Goal: Transaction & Acquisition: Purchase product/service

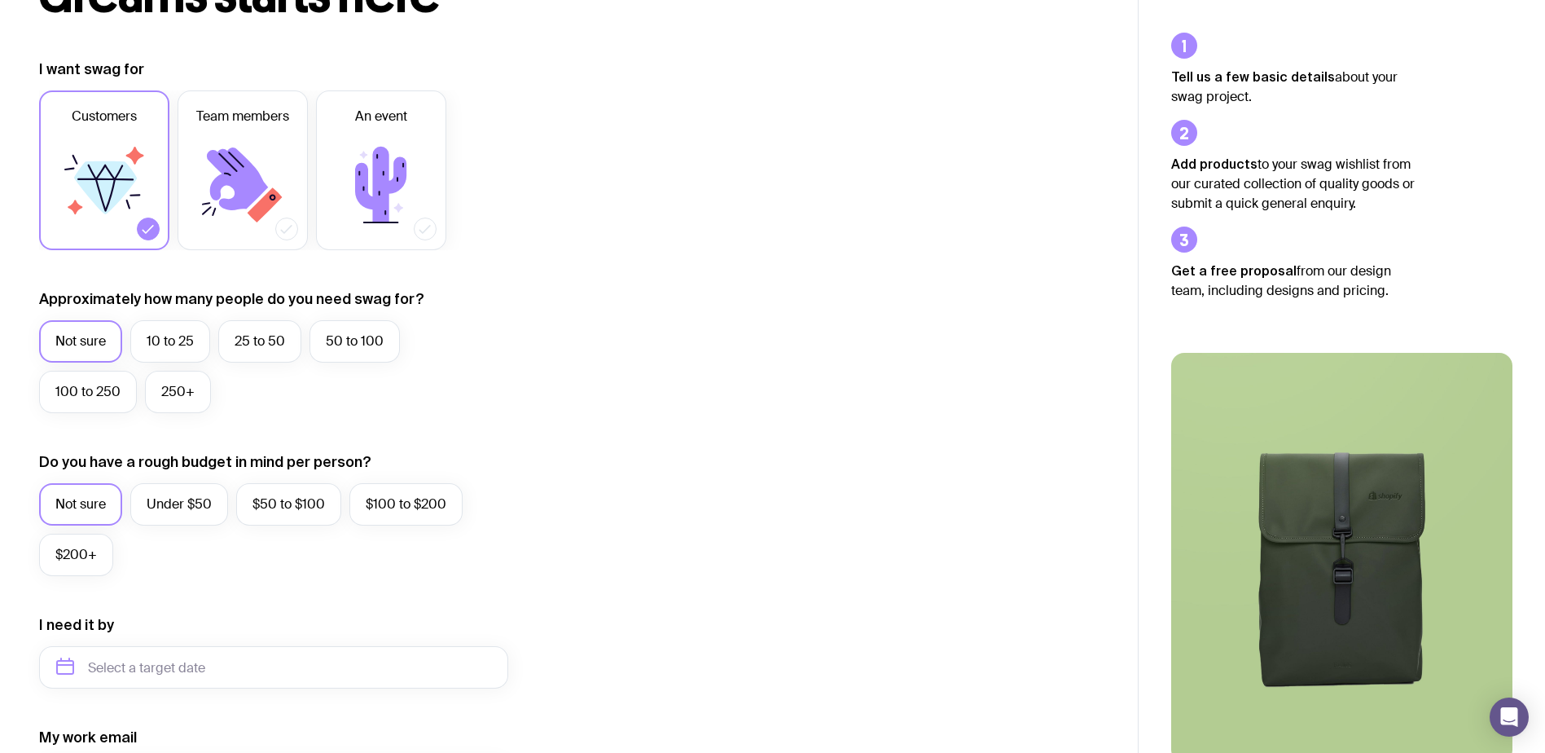
scroll to position [244, 0]
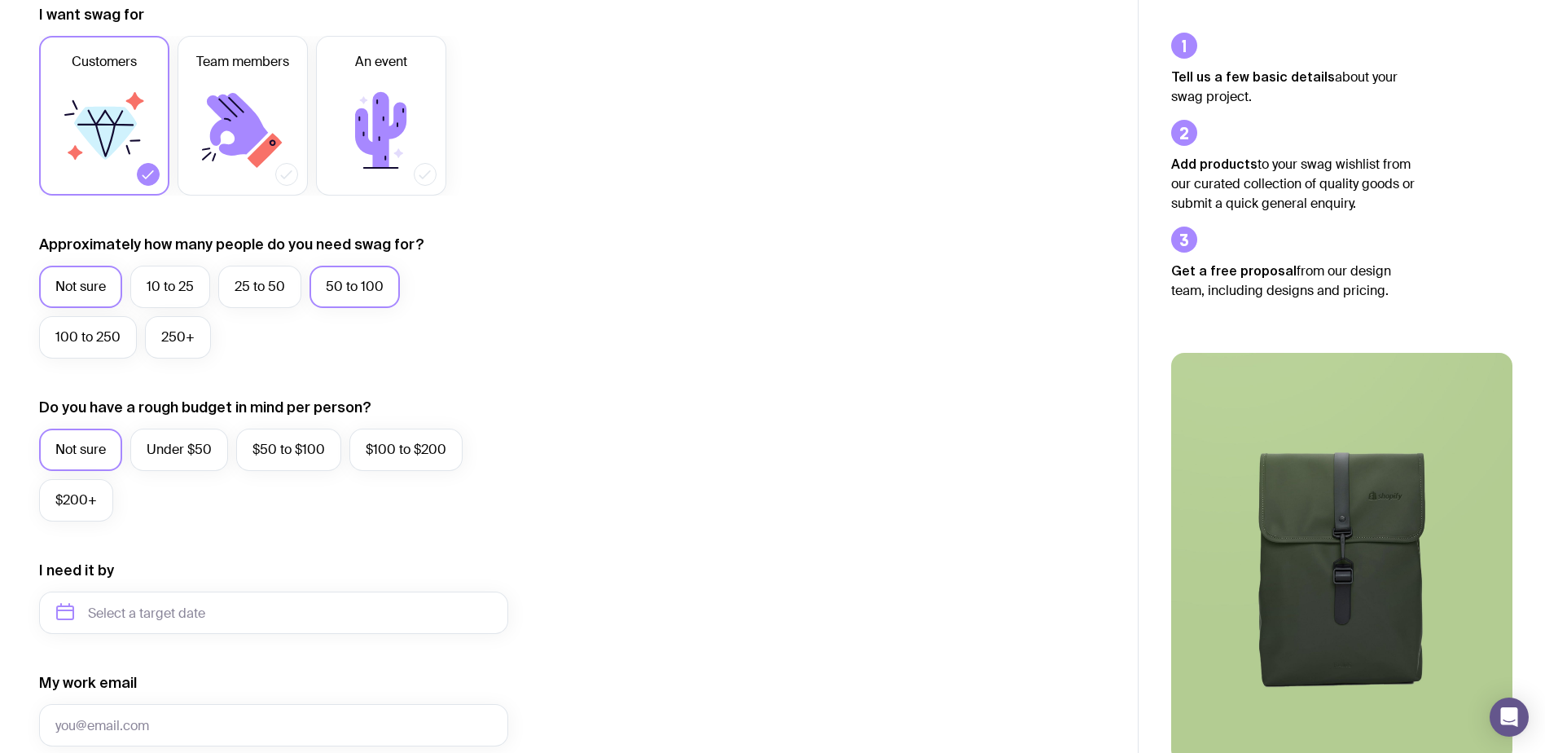
click at [355, 285] on label "50 to 100" at bounding box center [354, 287] width 90 height 42
click at [0, 0] on input "50 to 100" at bounding box center [0, 0] width 0 height 0
click at [427, 451] on label "$100 to $200" at bounding box center [405, 449] width 113 height 42
click at [0, 0] on input "$100 to $200" at bounding box center [0, 0] width 0 height 0
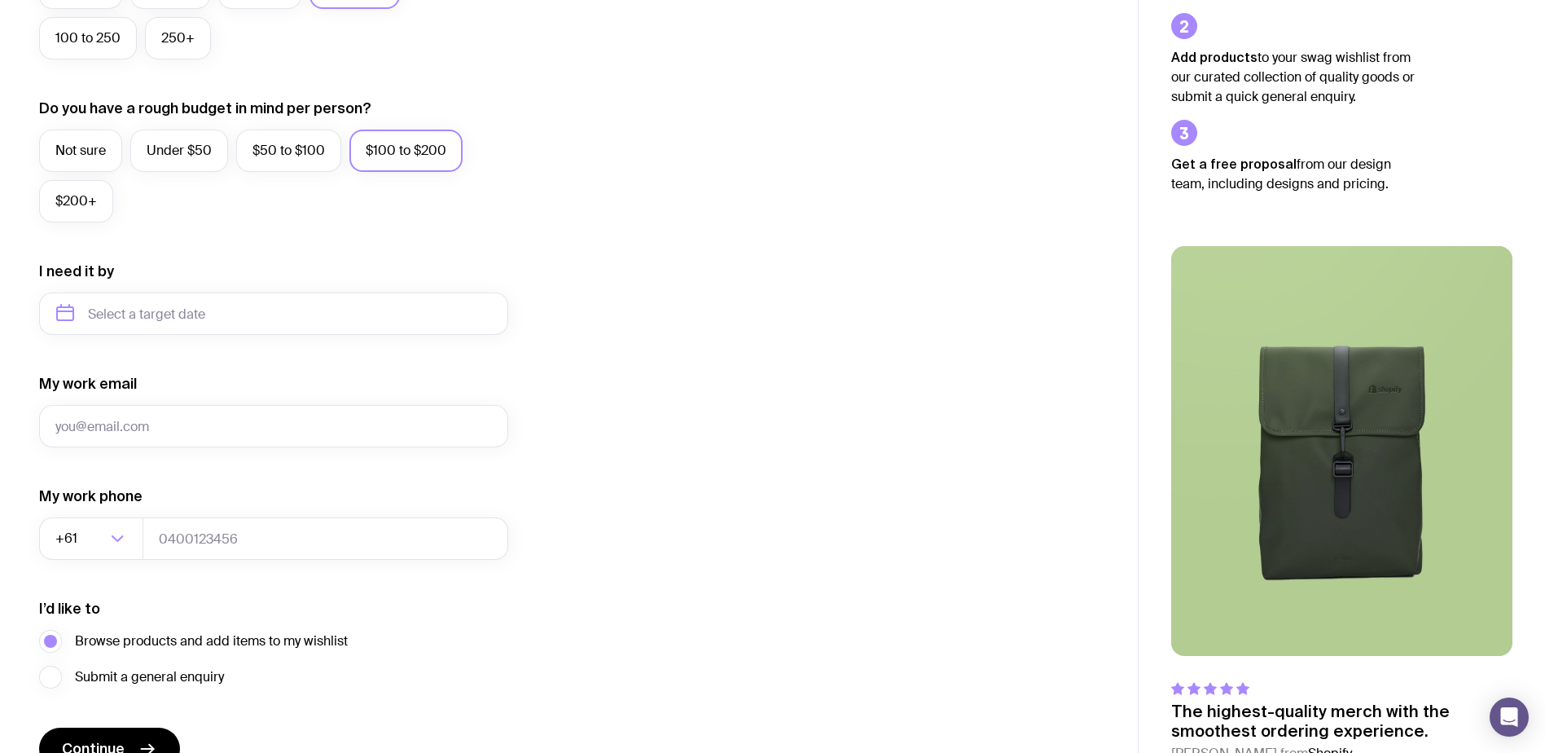
scroll to position [632, 0]
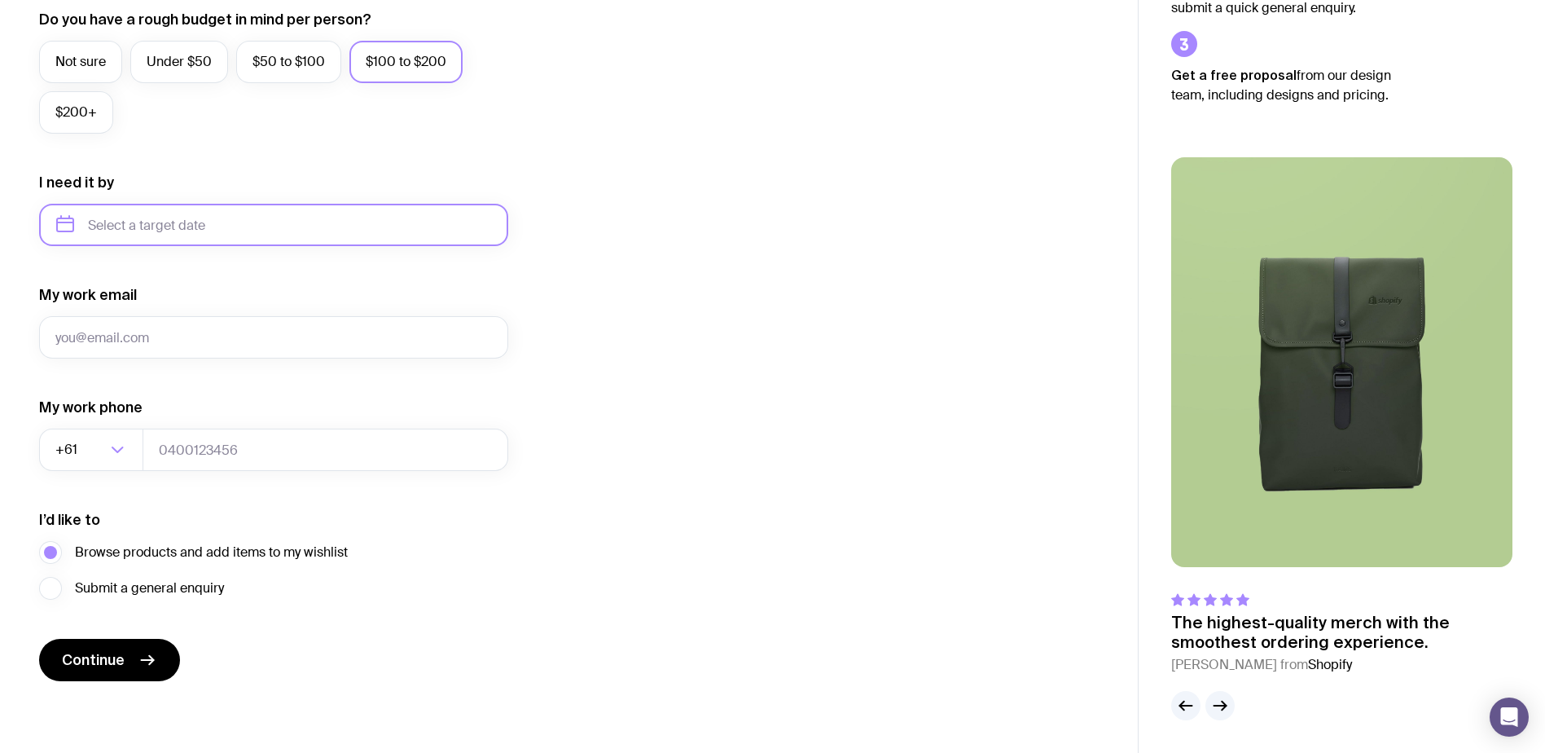
click at [217, 233] on input "text" at bounding box center [273, 225] width 469 height 42
click at [143, 428] on button "Nov" at bounding box center [142, 425] width 59 height 33
type input "[DATE]"
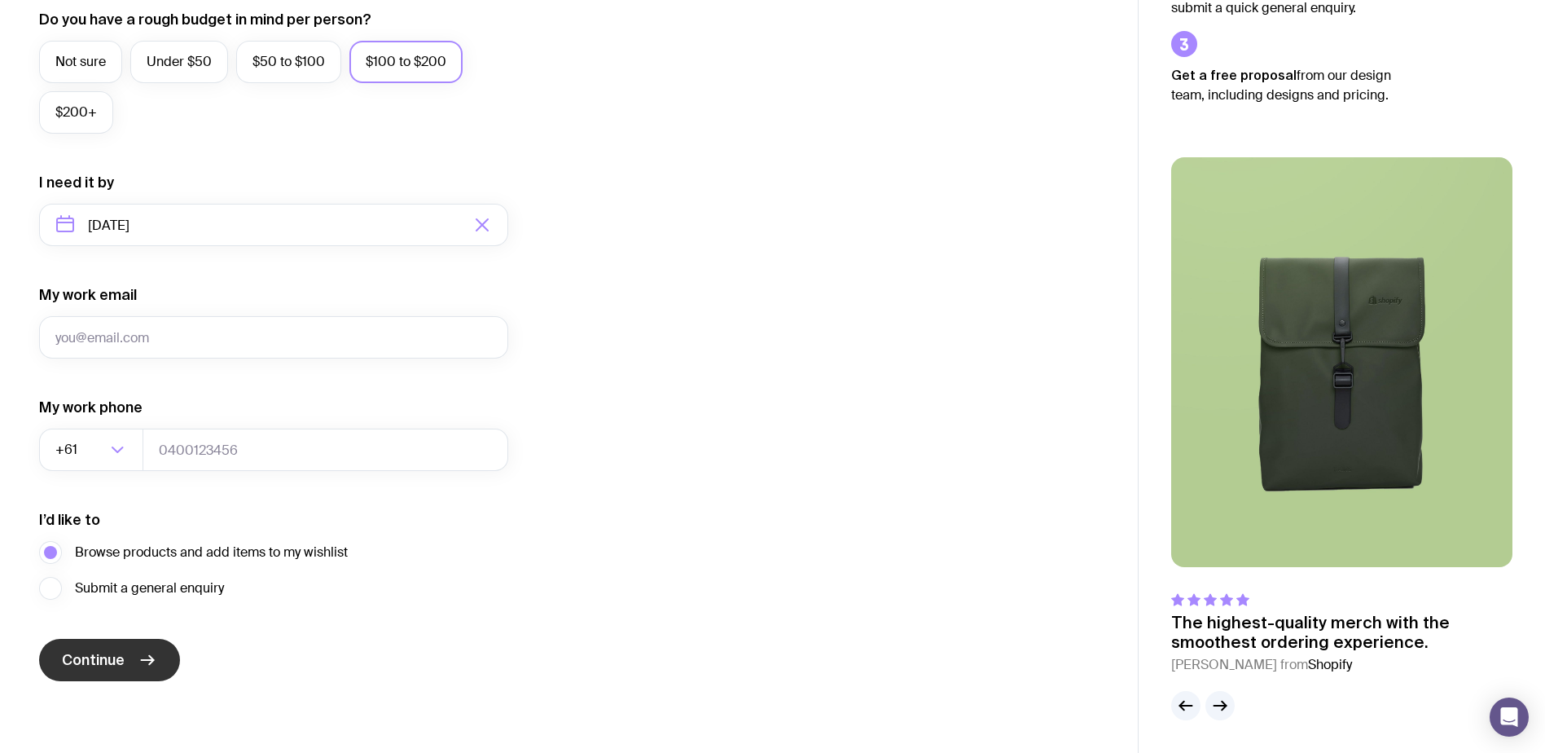
click at [133, 651] on button "Continue" at bounding box center [109, 660] width 141 height 42
click at [158, 322] on input "My work email" at bounding box center [273, 337] width 469 height 42
type input "[EMAIL_ADDRESS][DOMAIN_NAME]"
click at [144, 664] on icon "submit" at bounding box center [148, 660] width 20 height 20
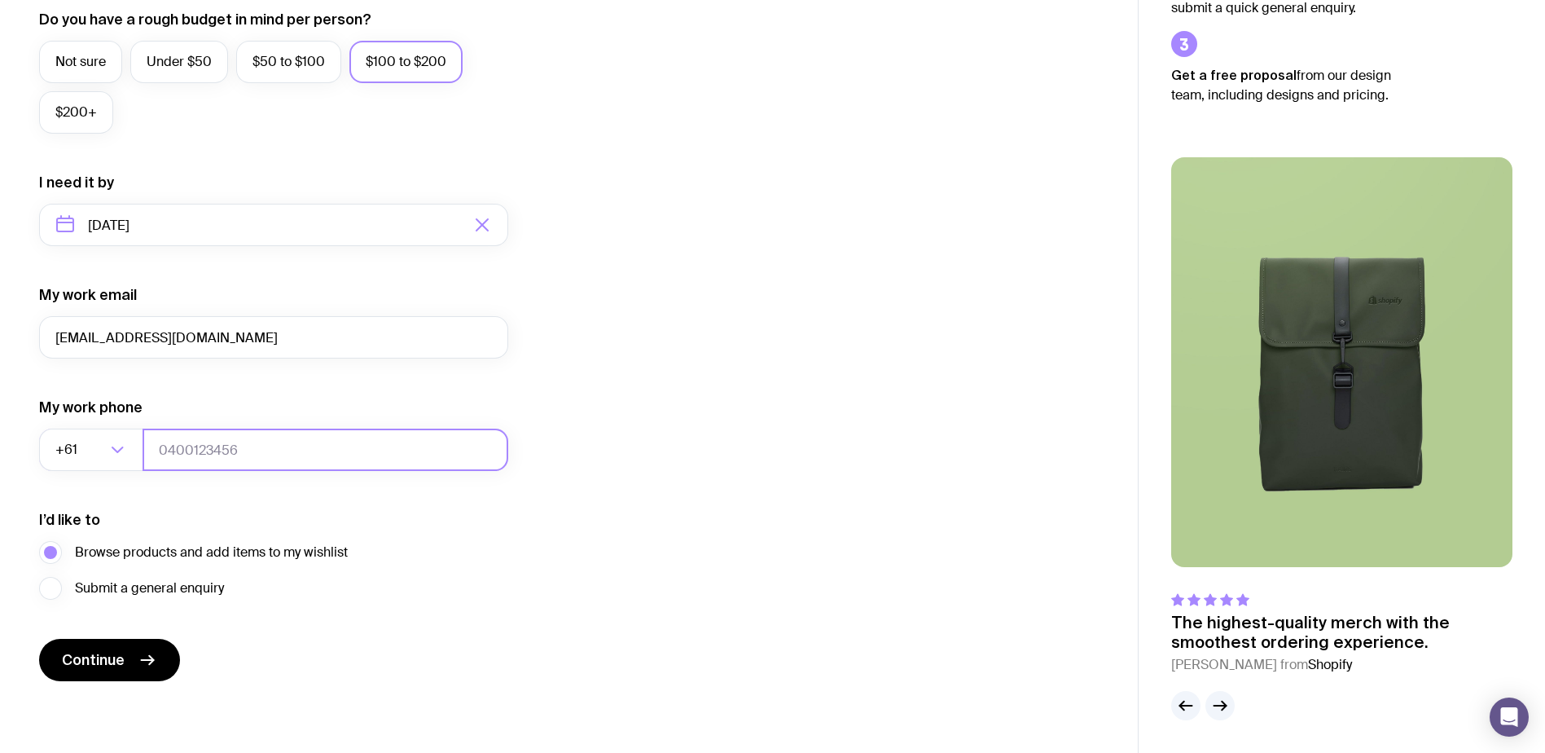
click at [187, 455] on input "tel" at bounding box center [326, 449] width 366 height 42
type input "0427838808"
click at [131, 655] on button "Continue" at bounding box center [109, 660] width 141 height 42
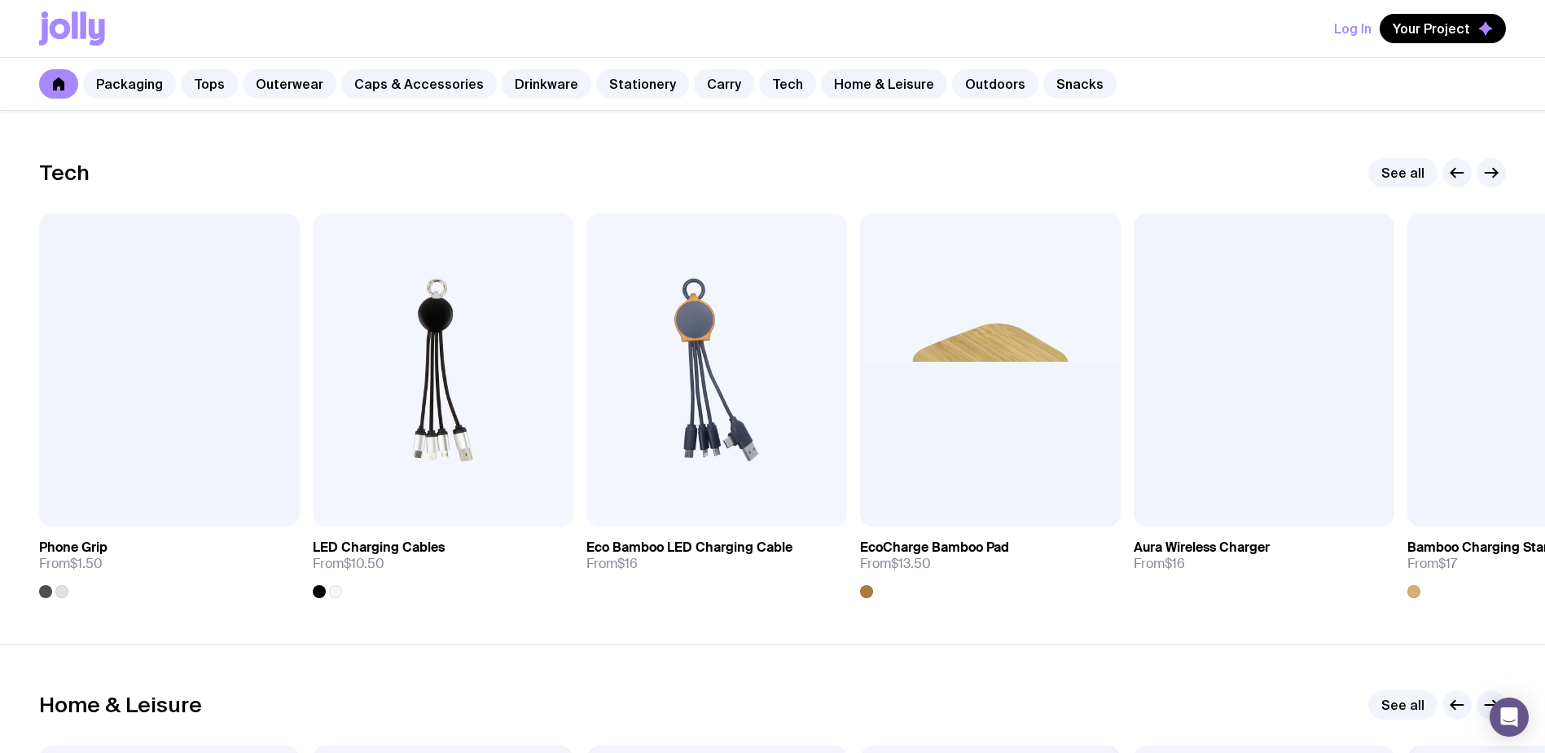
scroll to position [3991, 0]
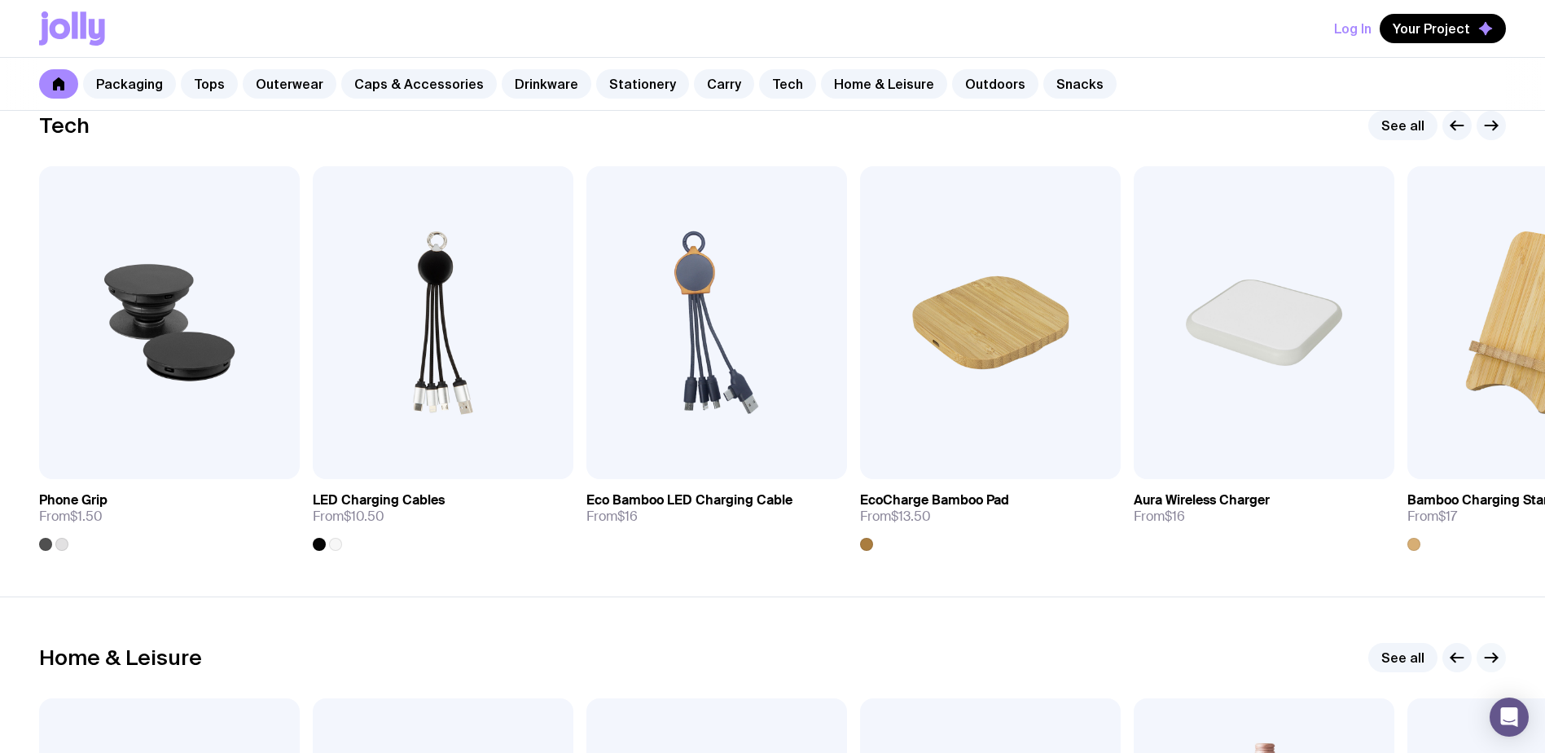
click at [1495, 658] on icon "button" at bounding box center [1492, 657] width 20 height 20
click at [1488, 133] on icon "button" at bounding box center [1492, 126] width 20 height 20
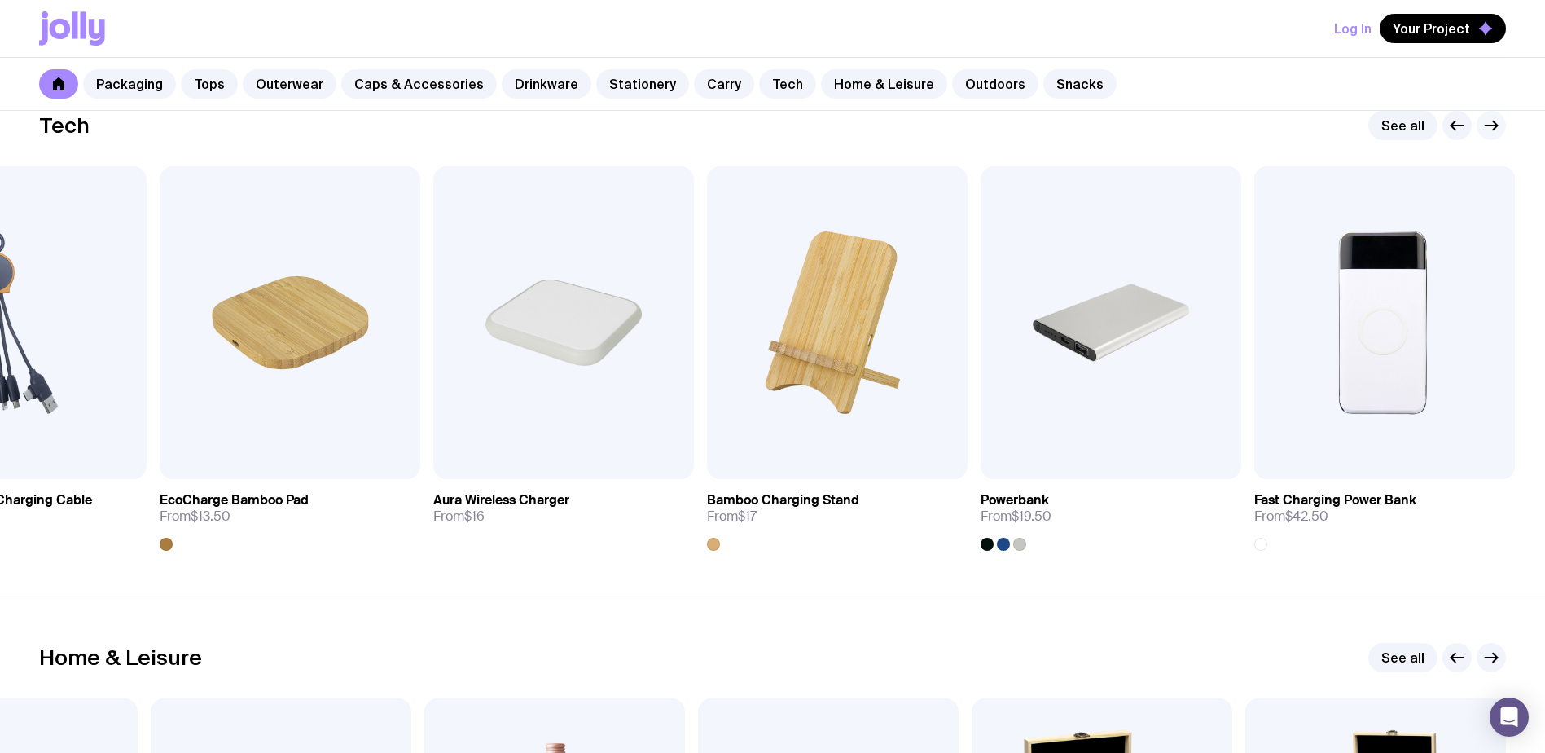
click at [1488, 132] on icon "button" at bounding box center [1492, 126] width 20 height 20
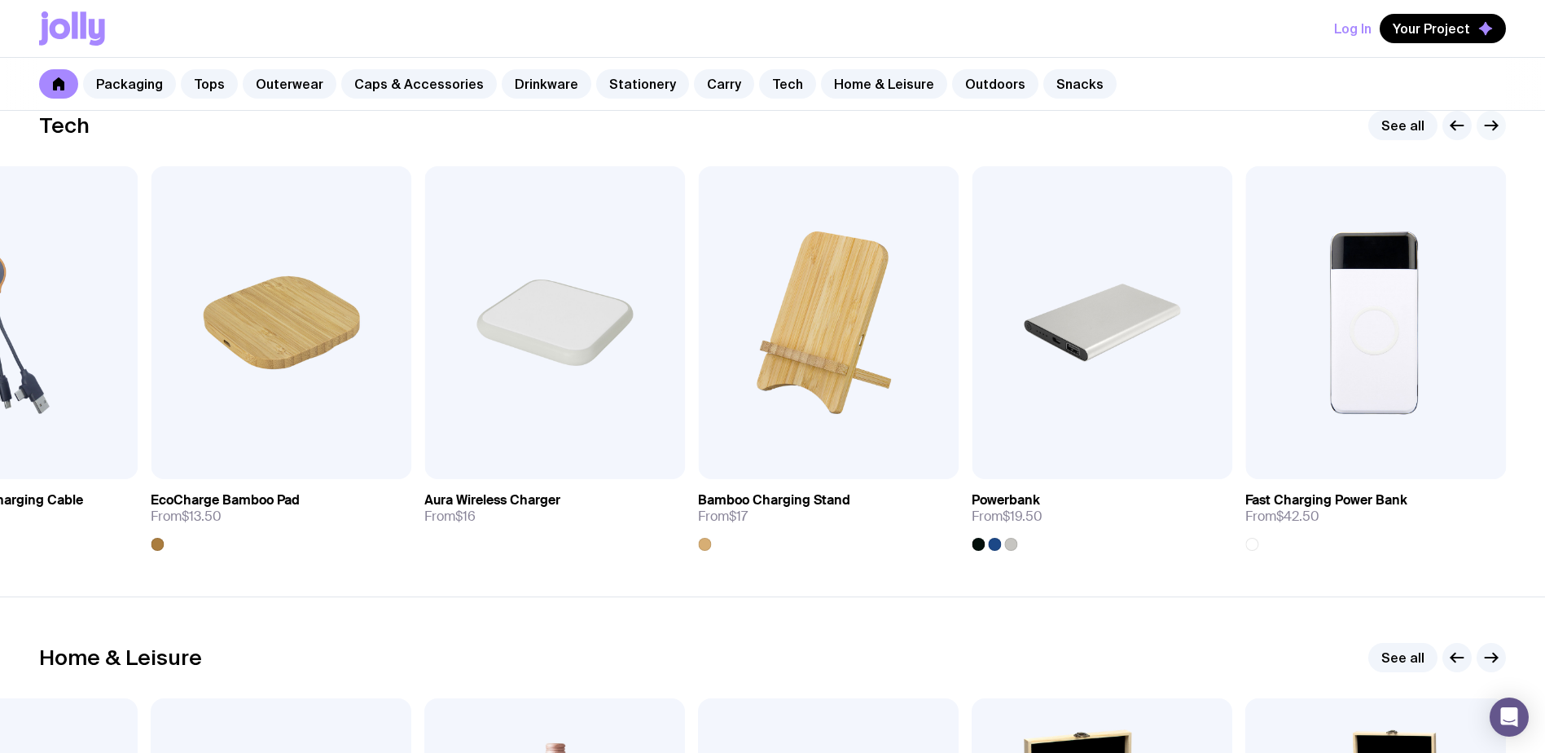
click at [1490, 125] on icon "button" at bounding box center [1492, 125] width 12 height 0
click at [1495, 125] on icon "button" at bounding box center [1492, 125] width 12 height 0
click at [1460, 122] on icon "button" at bounding box center [1457, 126] width 20 height 20
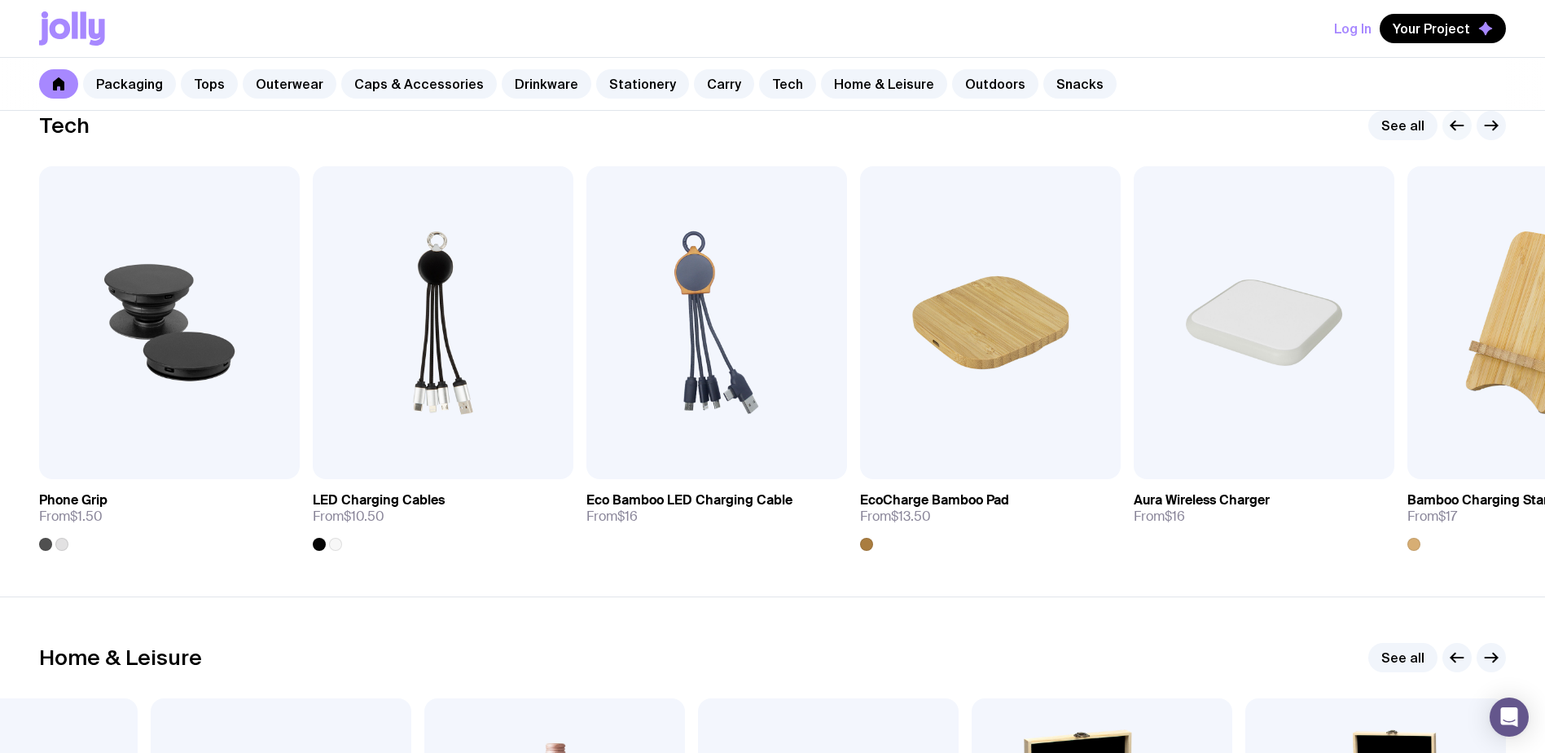
click at [1460, 122] on icon "button" at bounding box center [1457, 126] width 20 height 20
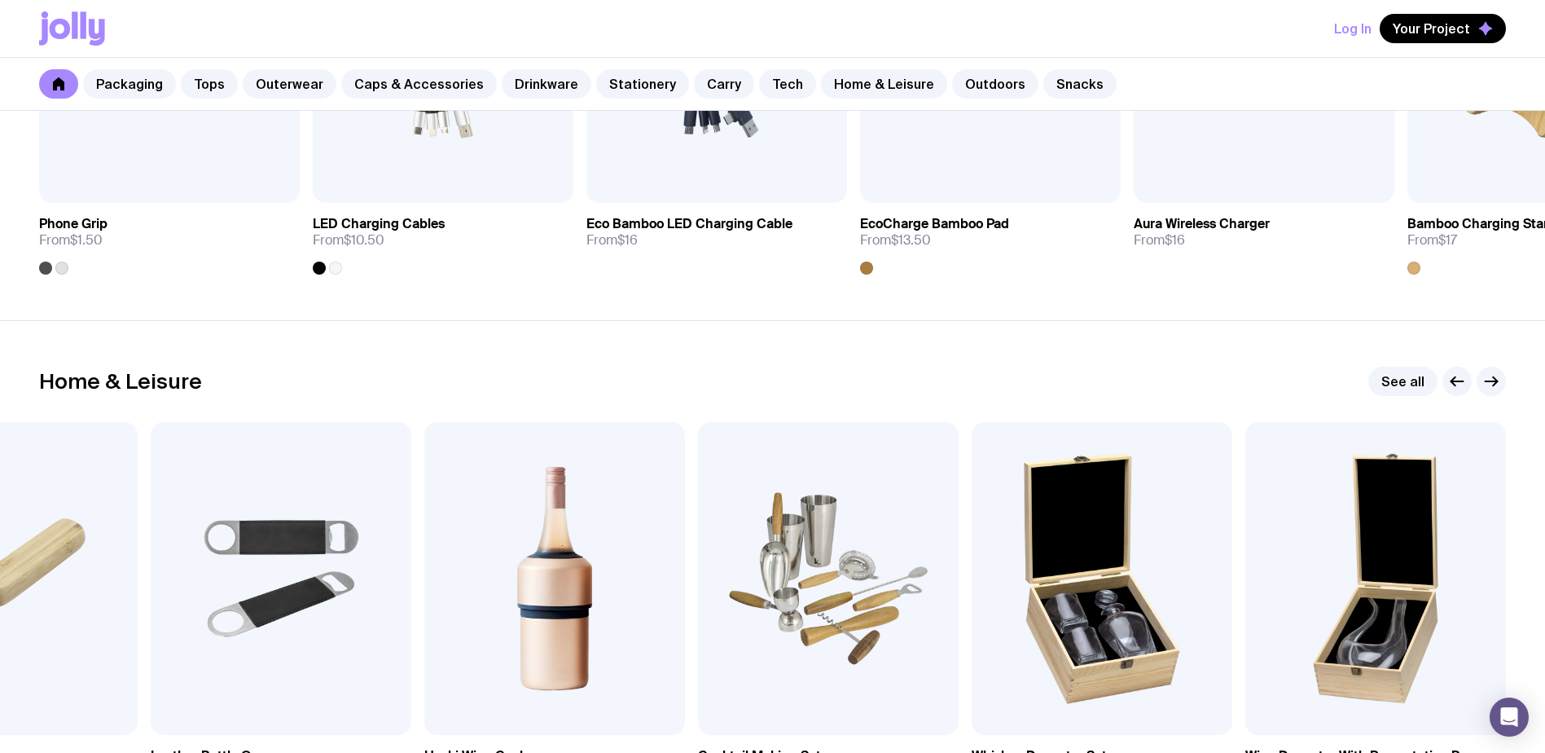
scroll to position [4480, 0]
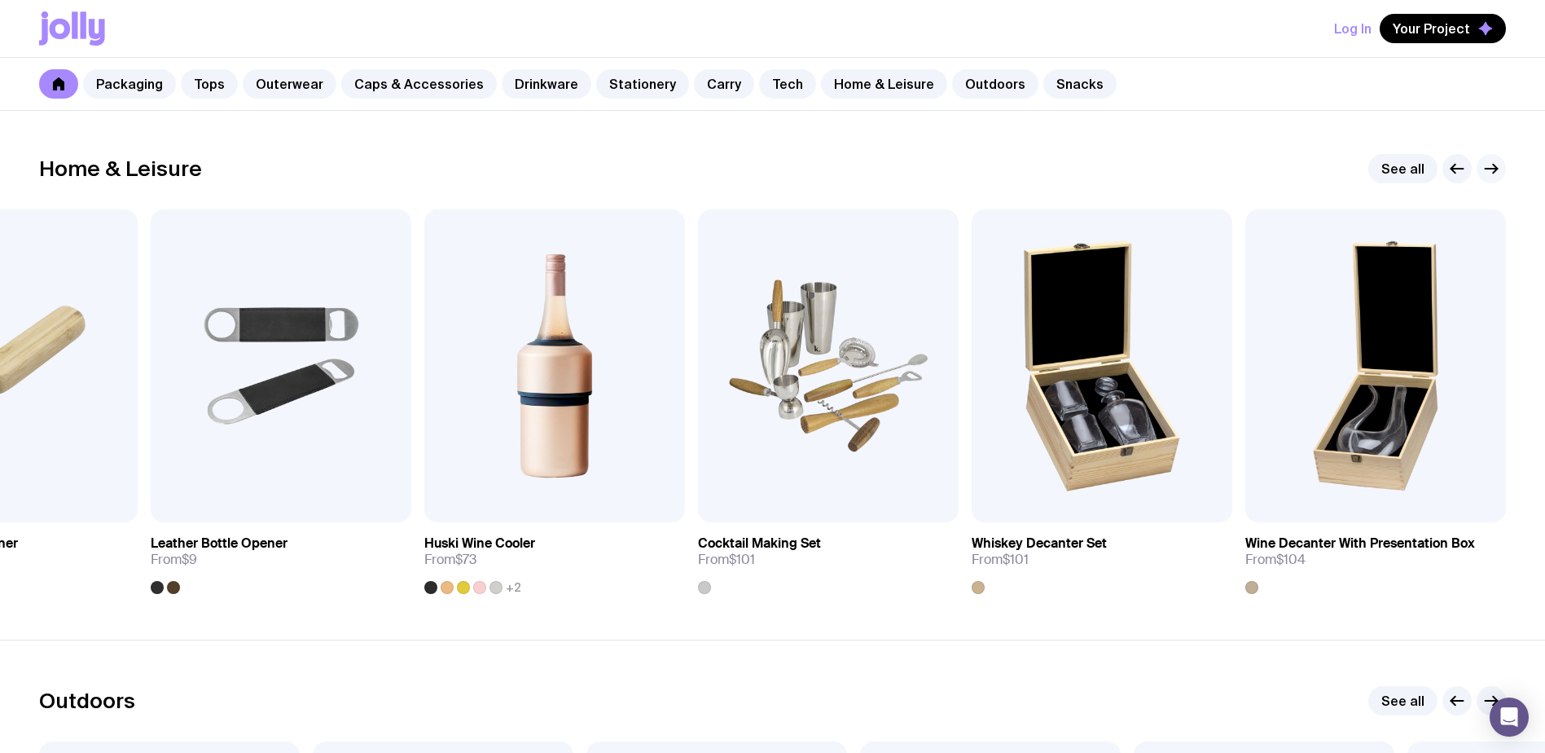
click at [1486, 169] on icon "button" at bounding box center [1492, 169] width 20 height 20
click at [1490, 171] on icon "button" at bounding box center [1492, 169] width 20 height 20
click at [1405, 169] on link "See all" at bounding box center [1402, 168] width 69 height 29
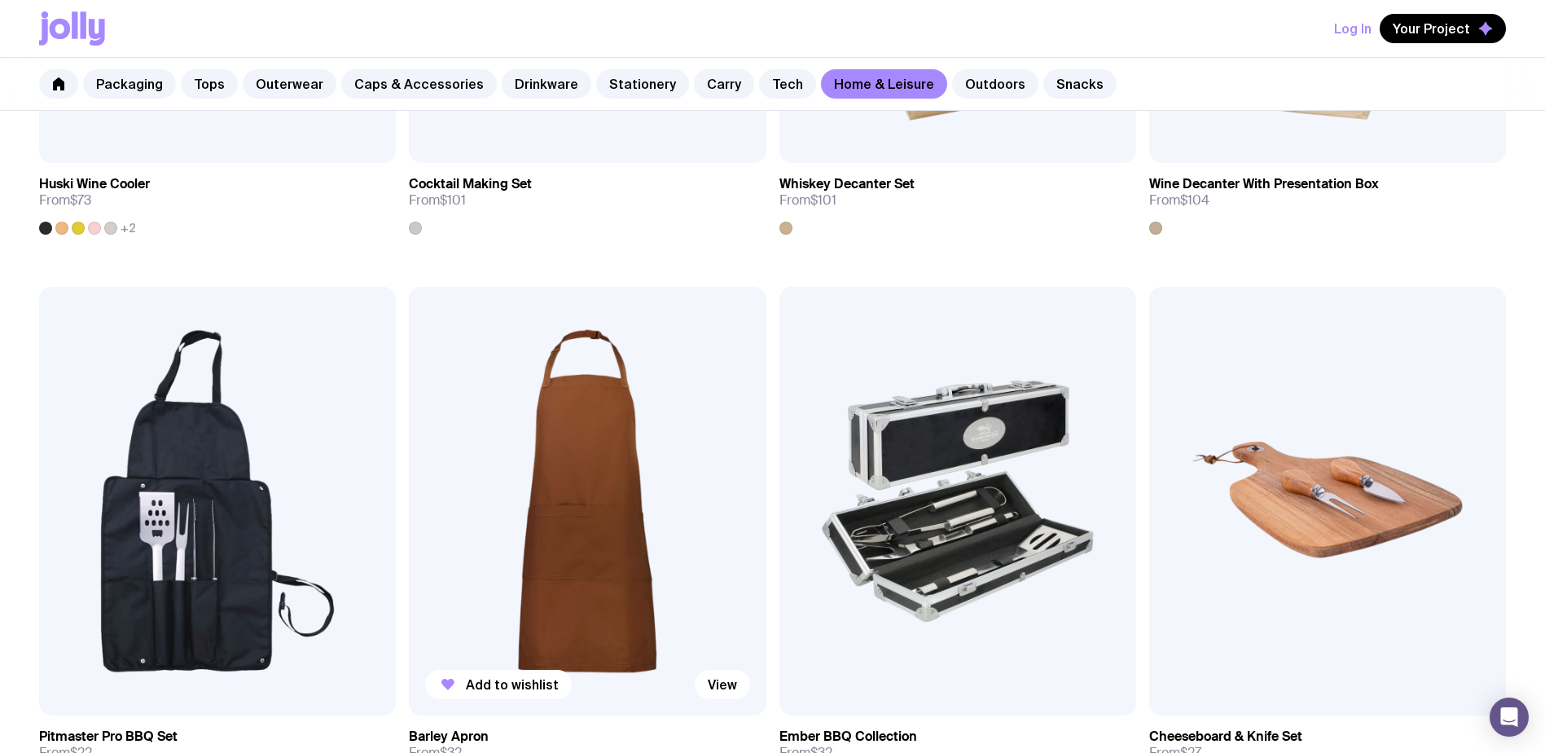
scroll to position [1463, 0]
